Goal: Navigation & Orientation: Find specific page/section

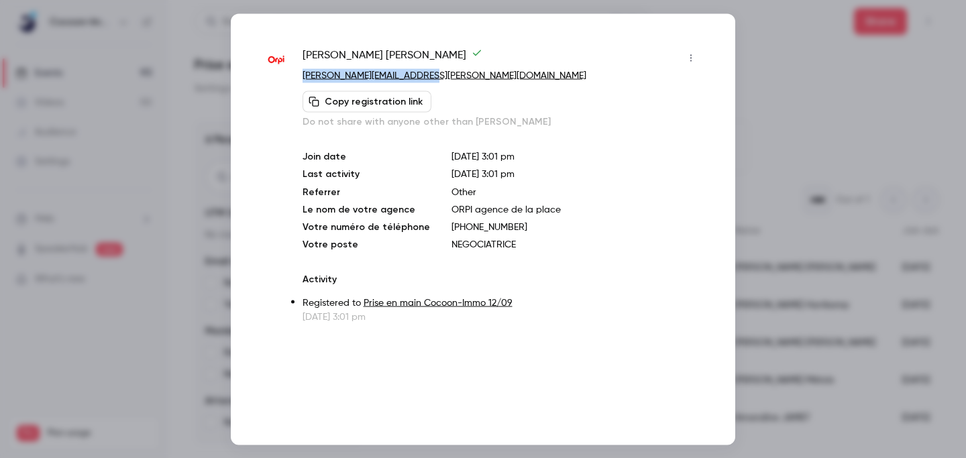
click at [835, 68] on div at bounding box center [483, 229] width 966 height 458
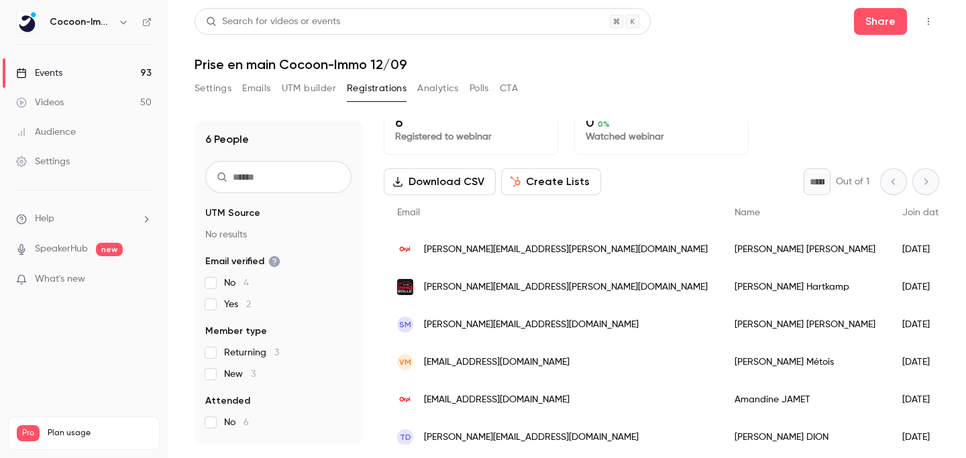
click at [66, 70] on link "Events 93" at bounding box center [84, 73] width 168 height 30
